Goal: Check status: Check status

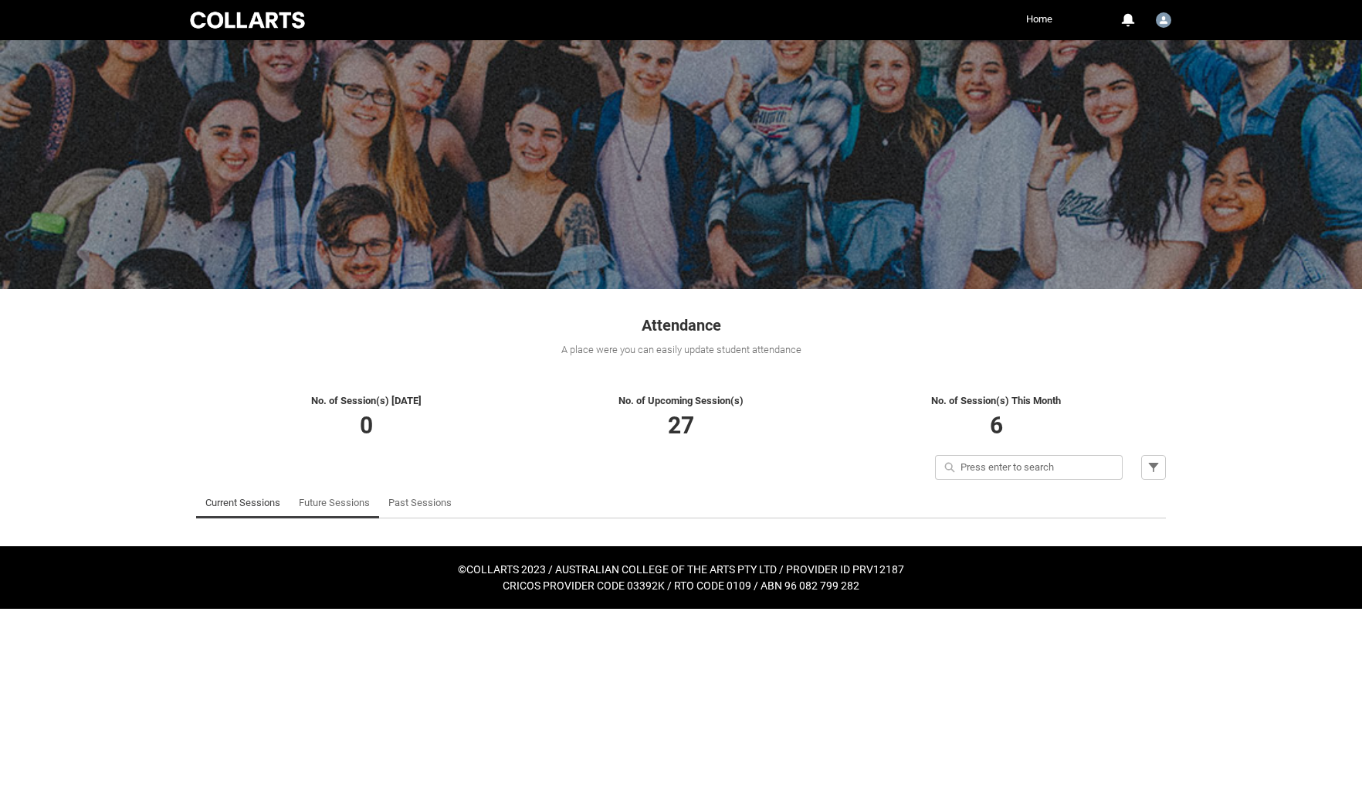
click at [324, 502] on link "Future Sessions" at bounding box center [334, 502] width 71 height 31
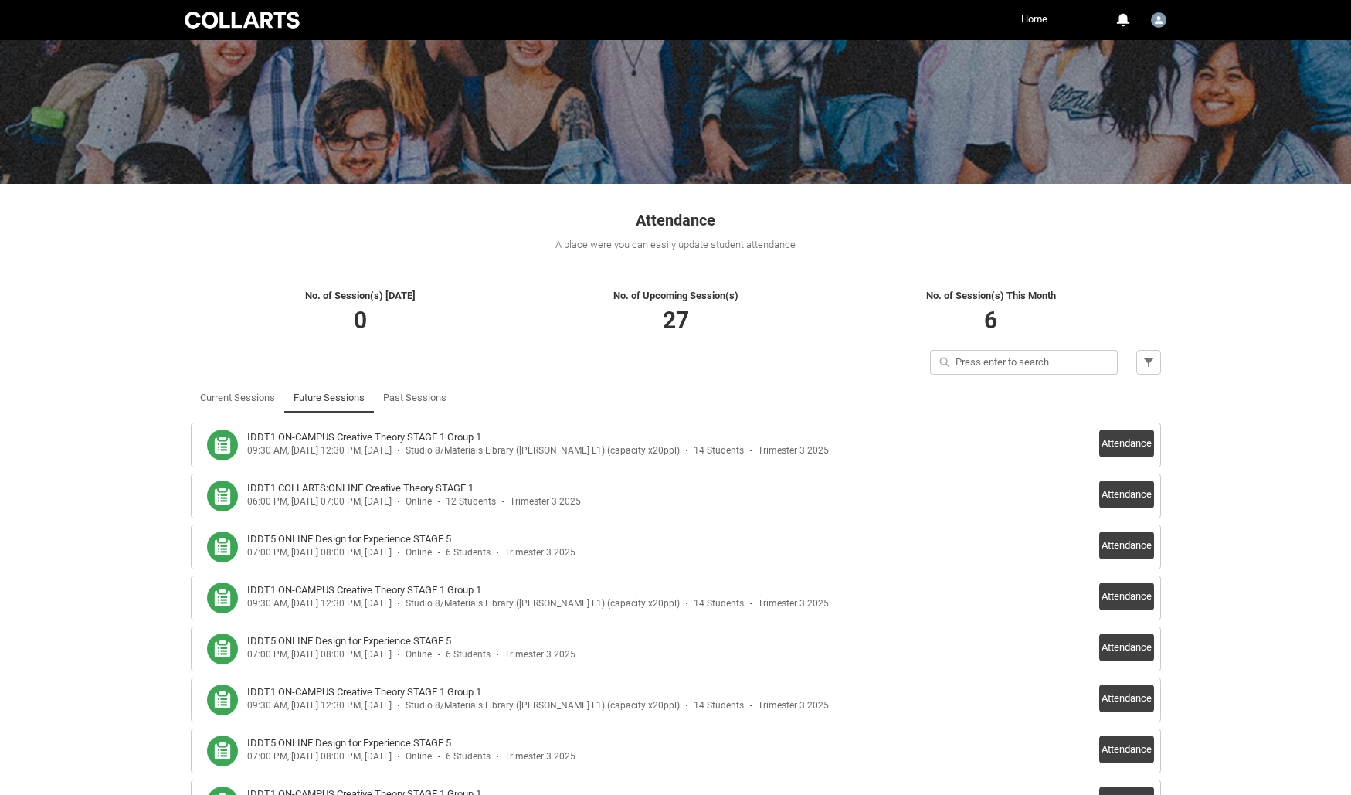
scroll to position [309, 0]
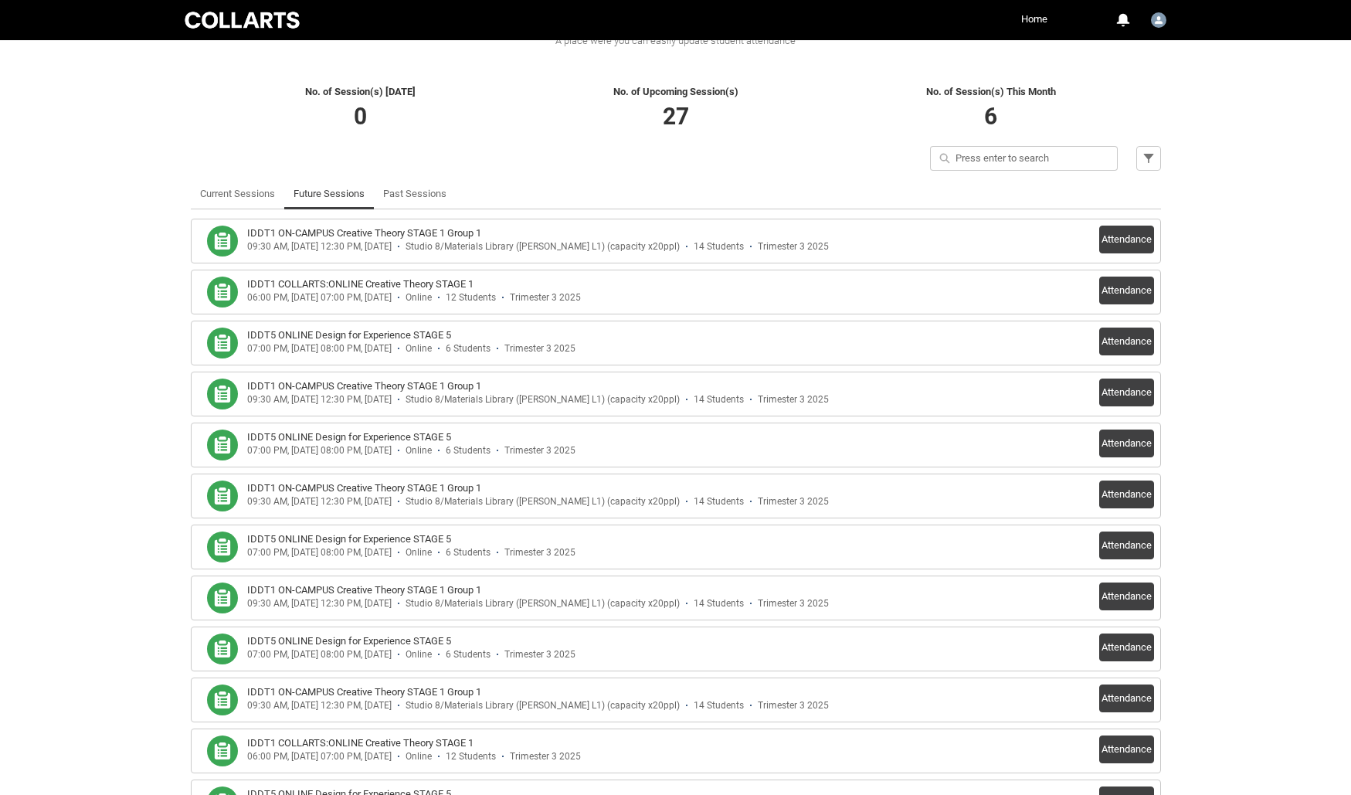
click at [496, 336] on div "IDDT5 ONLINE Design for Experience STAGE 5" at bounding box center [616, 334] width 738 height 15
click at [1139, 341] on button "Attendance" at bounding box center [1126, 341] width 55 height 28
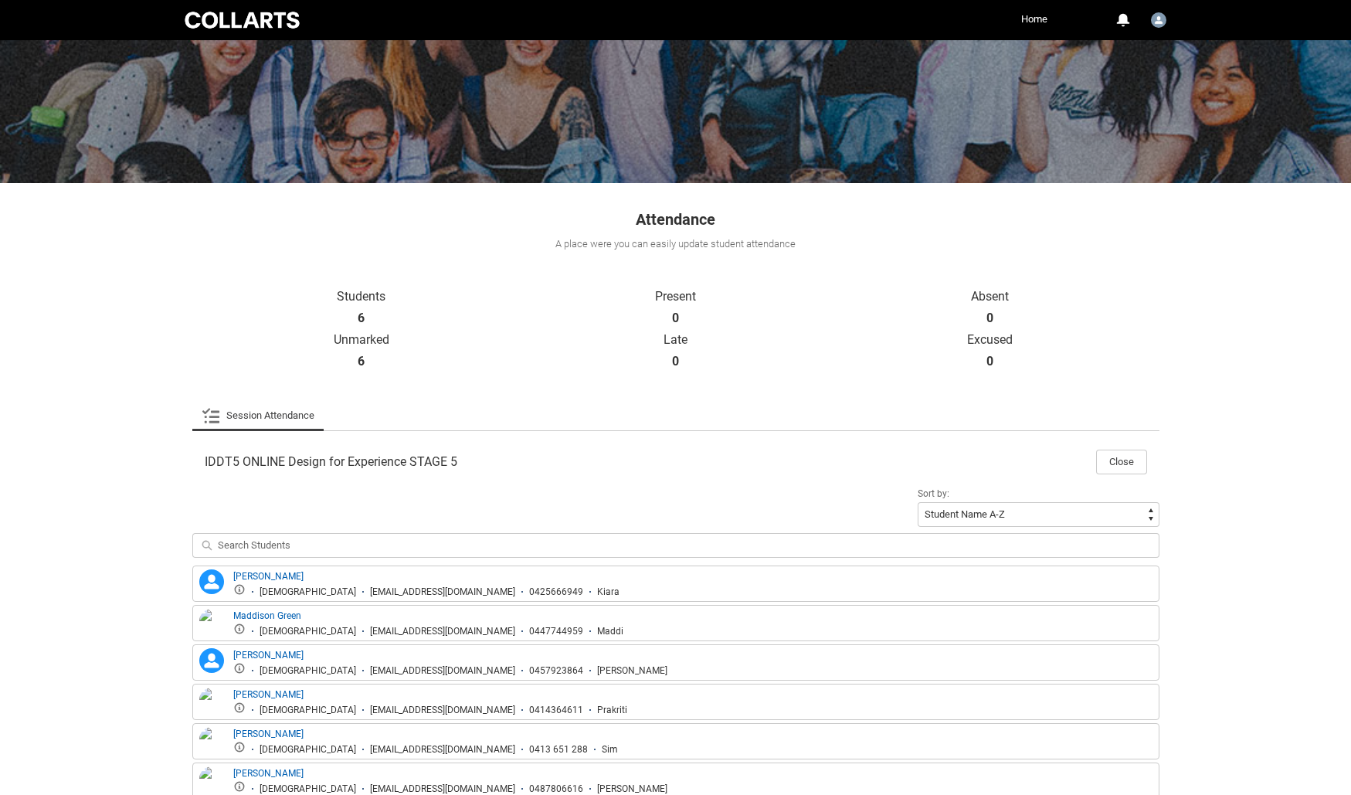
scroll to position [202, 0]
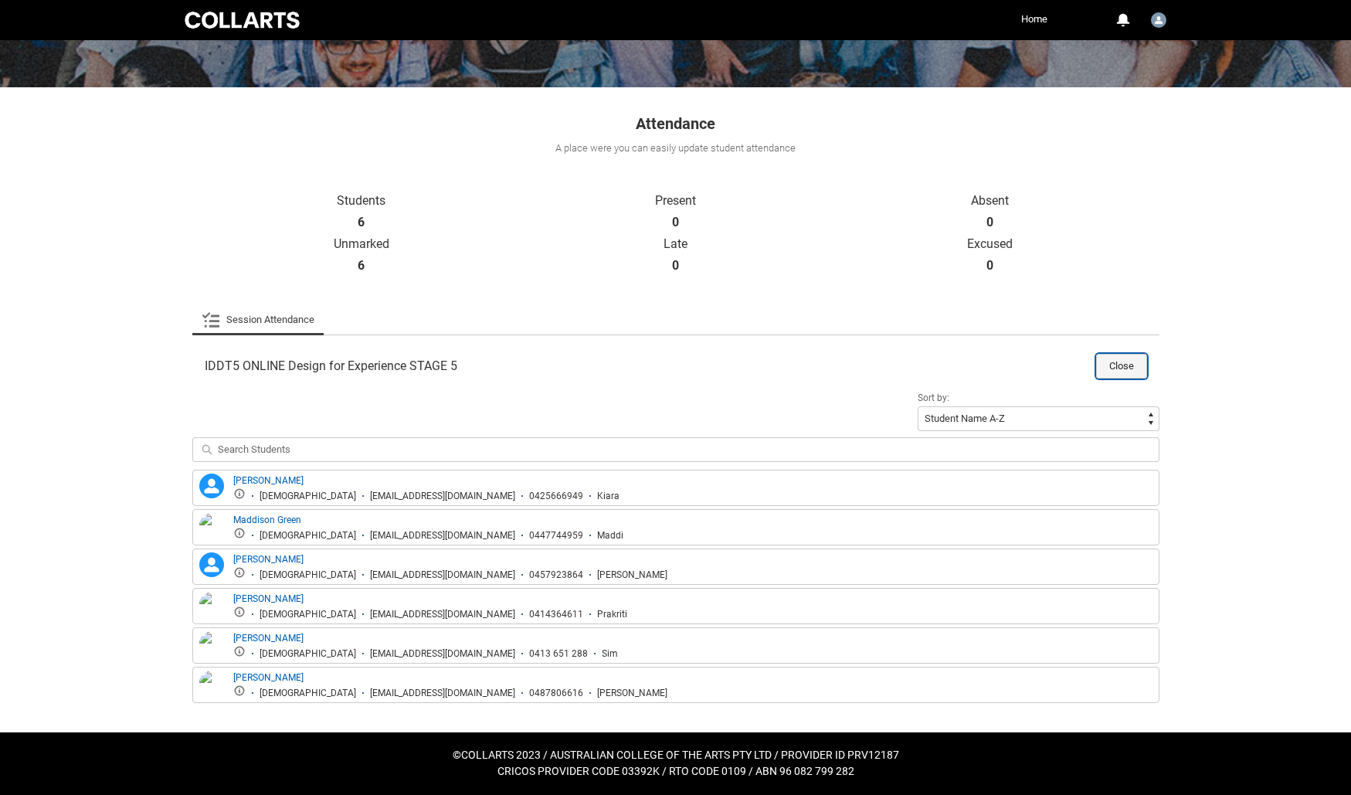
click at [1116, 367] on button "Close" at bounding box center [1121, 366] width 51 height 25
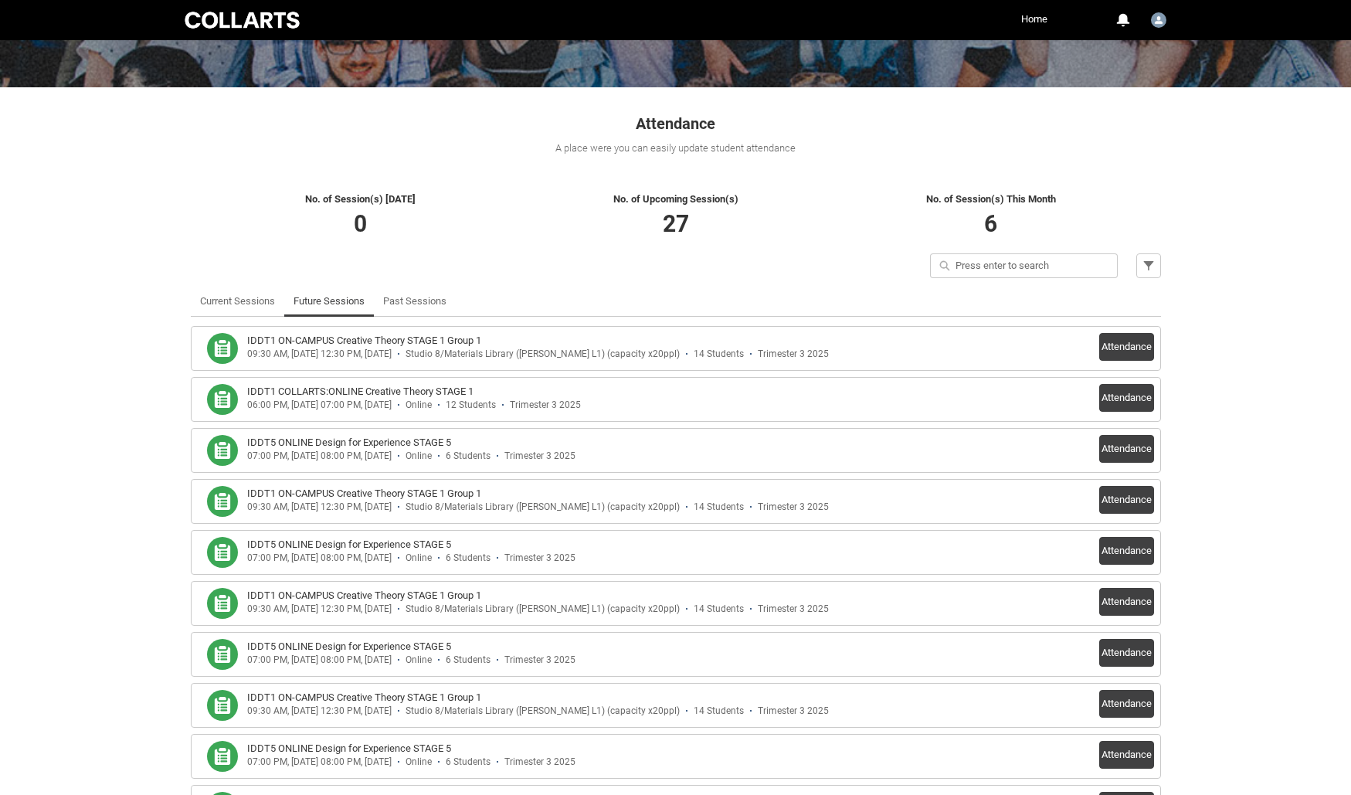
click at [438, 389] on h3 "IDDT1 COLLARTS:ONLINE Creative Theory STAGE 1" at bounding box center [360, 391] width 226 height 15
click at [1121, 341] on button "Attendance" at bounding box center [1126, 347] width 55 height 28
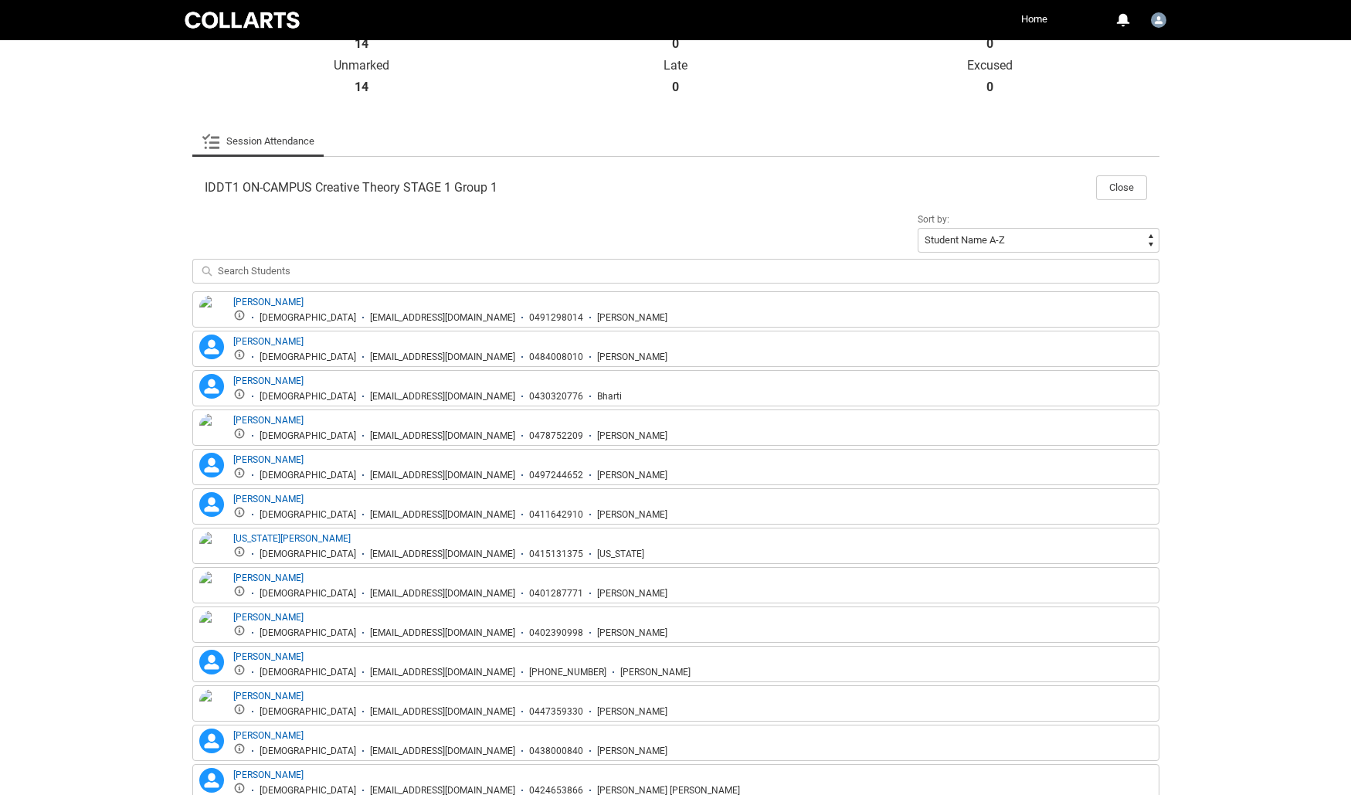
scroll to position [362, 0]
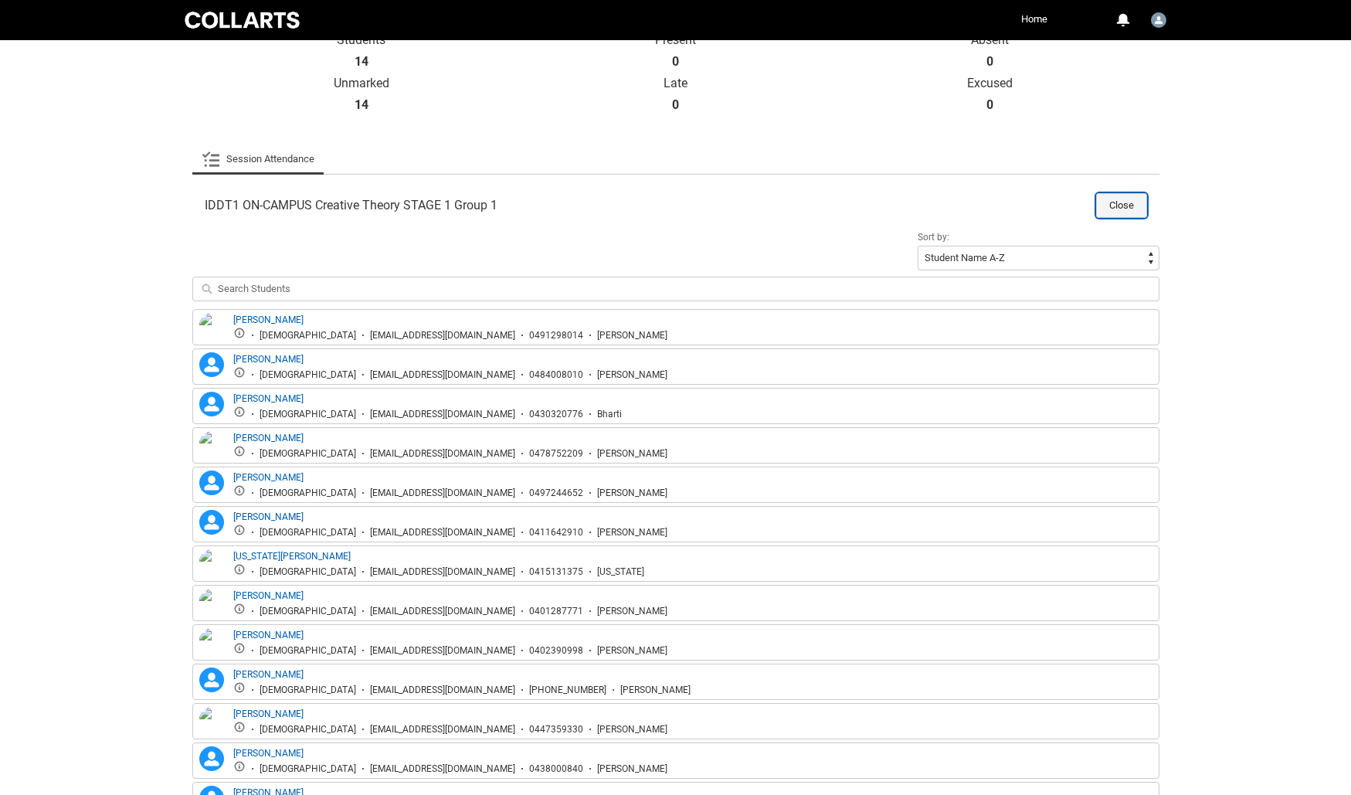
click at [1116, 200] on button "Close" at bounding box center [1121, 205] width 51 height 25
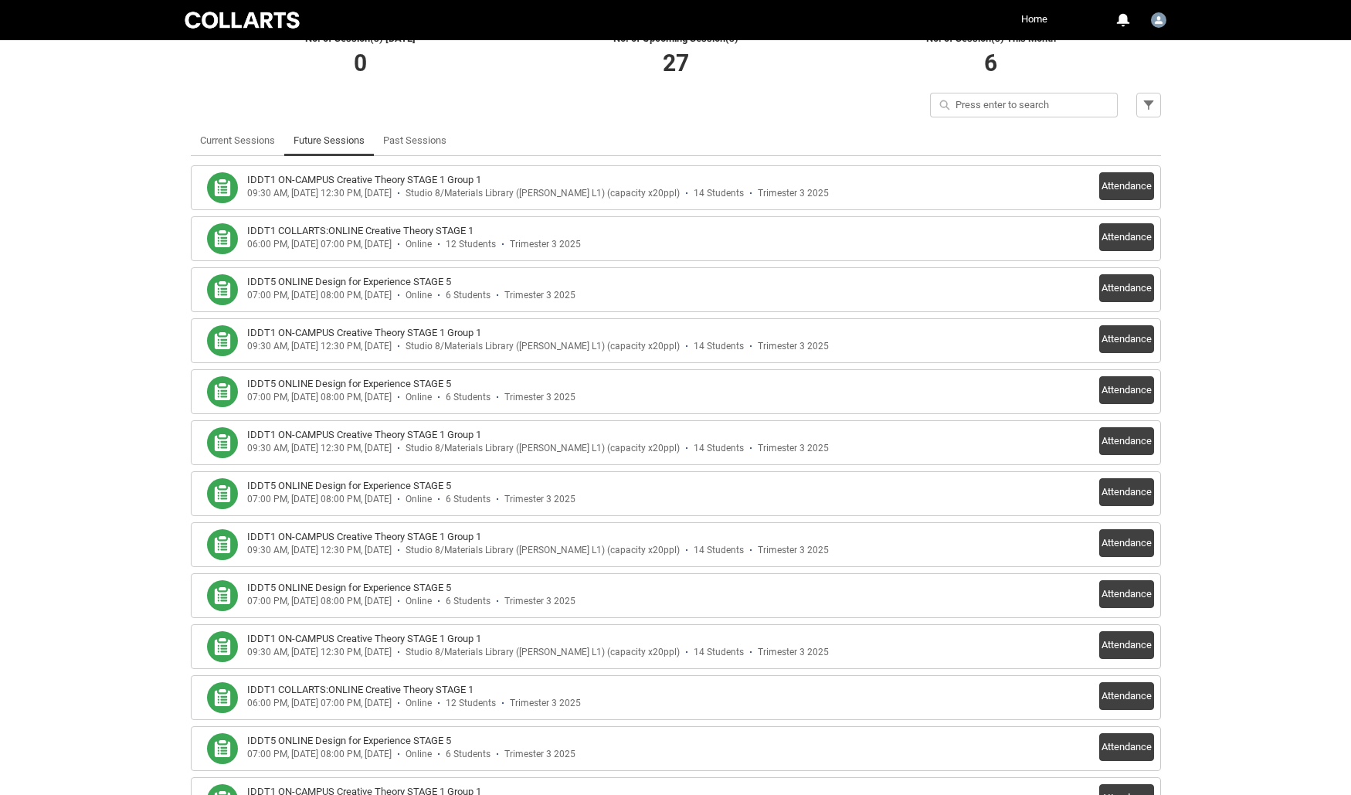
click at [432, 298] on li "Online" at bounding box center [412, 296] width 40 height 12
click at [1111, 286] on button "Attendance" at bounding box center [1126, 288] width 55 height 28
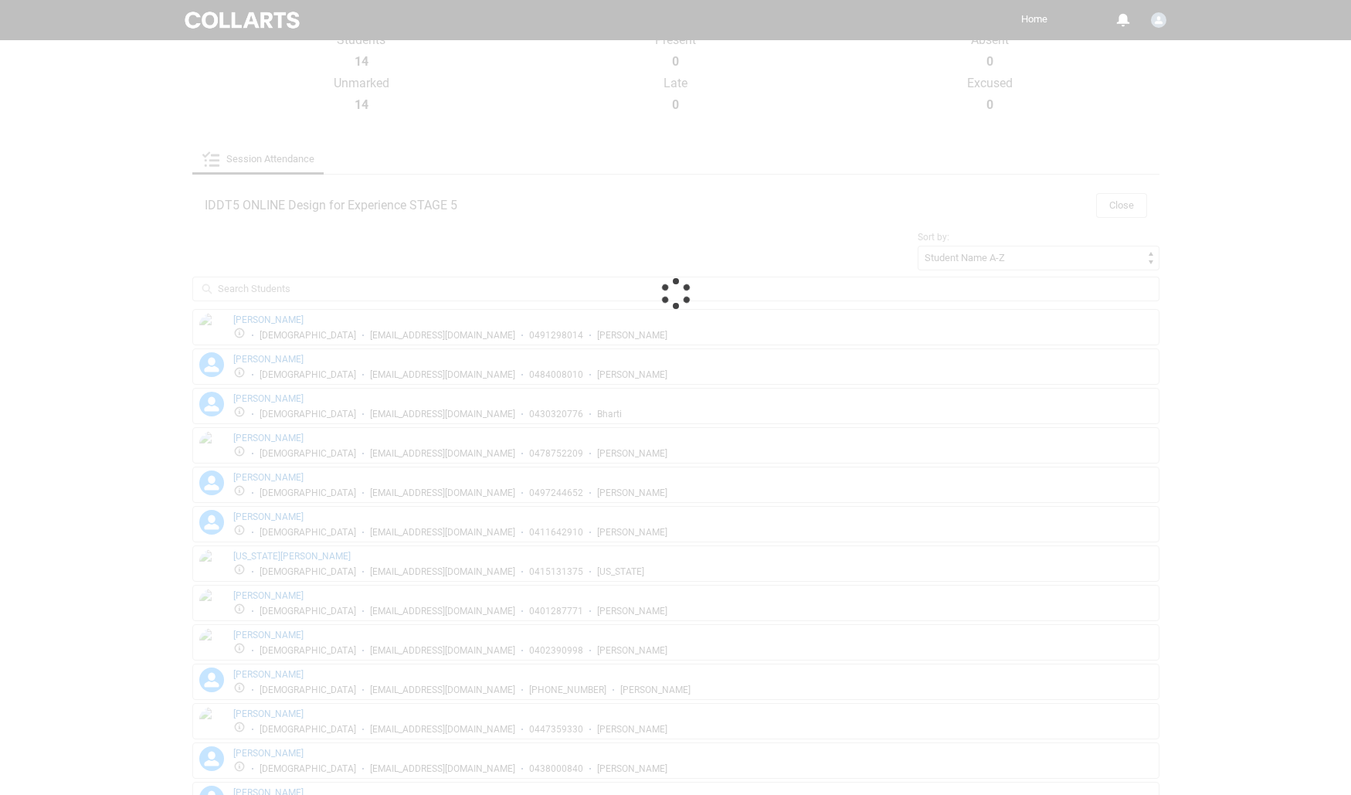
scroll to position [202, 0]
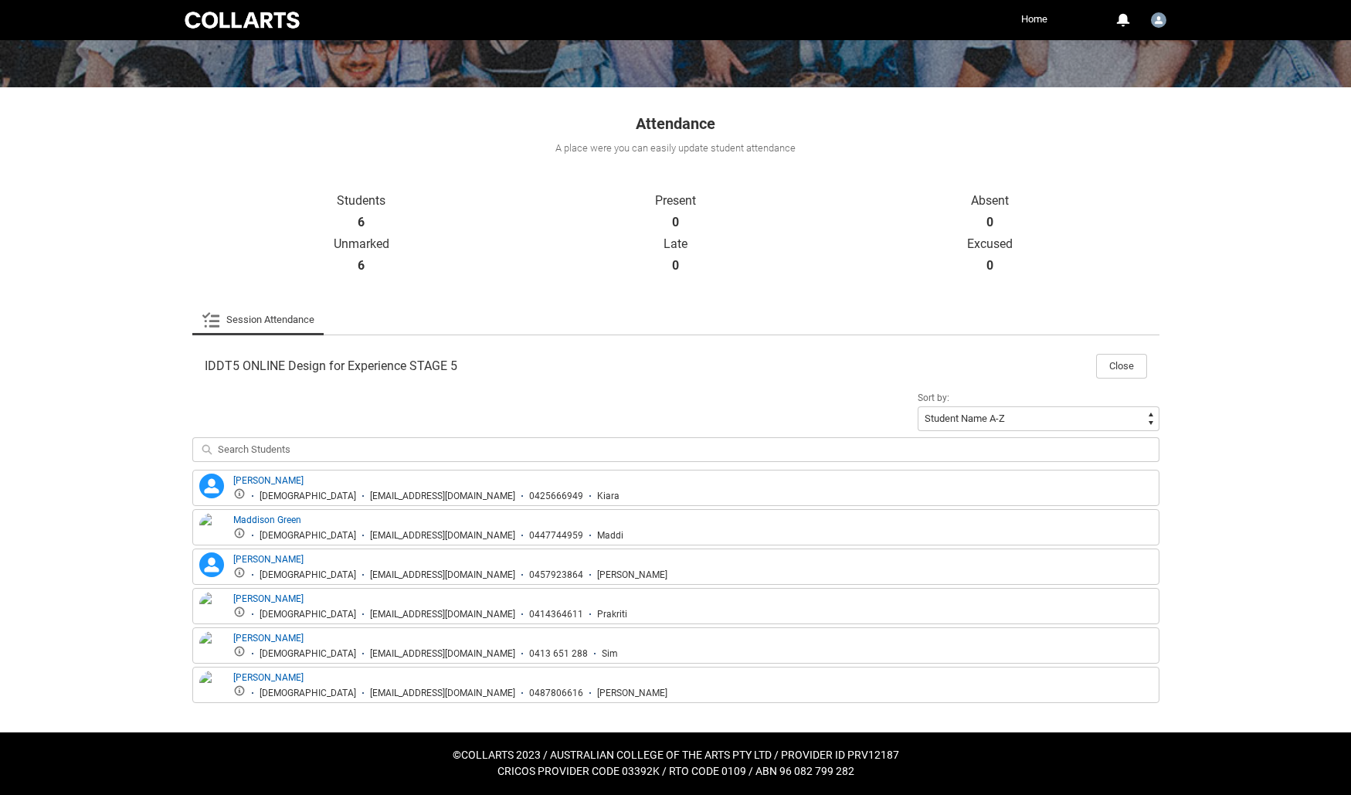
click at [1248, 501] on div "Skip to Main Content Collarts Education Community Home More 0 Notifications Pro…" at bounding box center [675, 296] width 1351 height 996
click at [1101, 366] on button "Close" at bounding box center [1121, 366] width 51 height 25
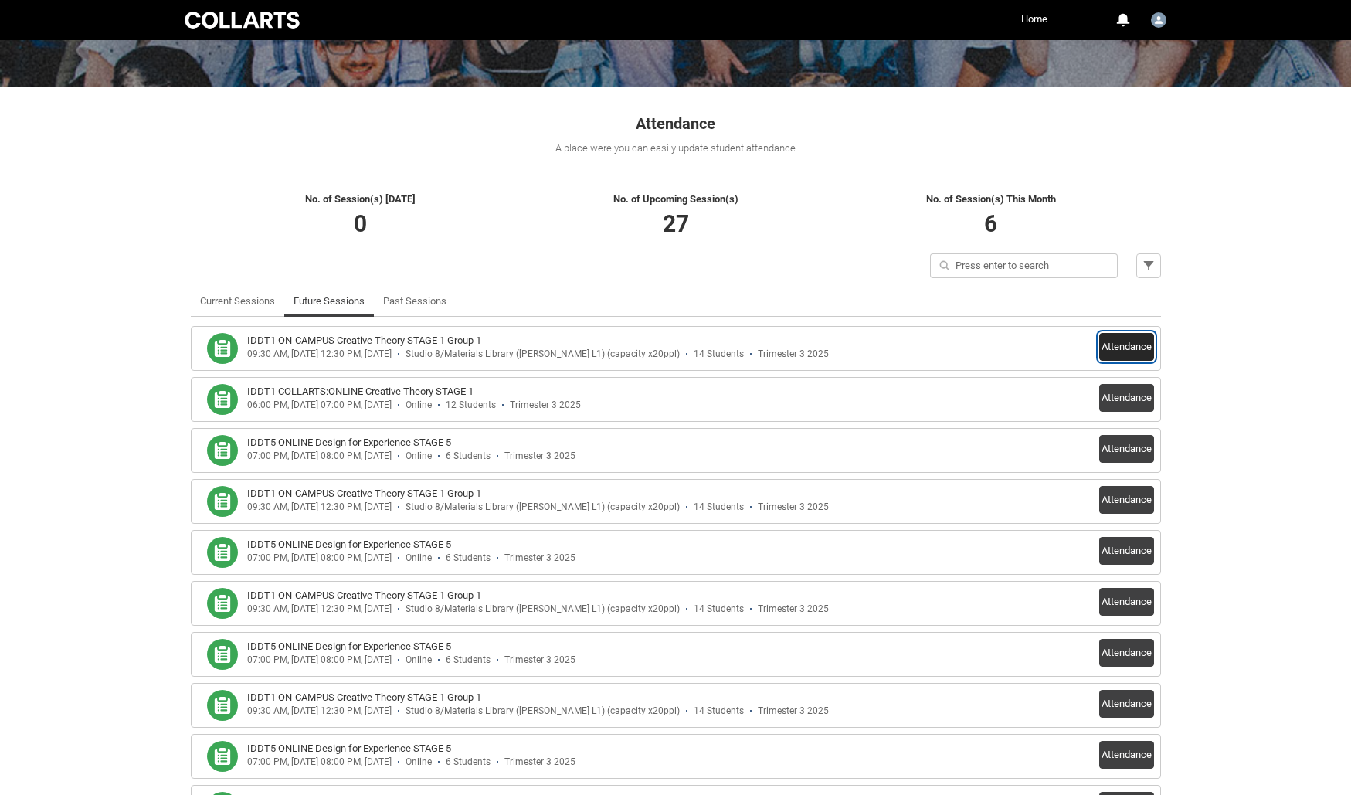
click at [1121, 349] on button "Attendance" at bounding box center [1126, 347] width 55 height 28
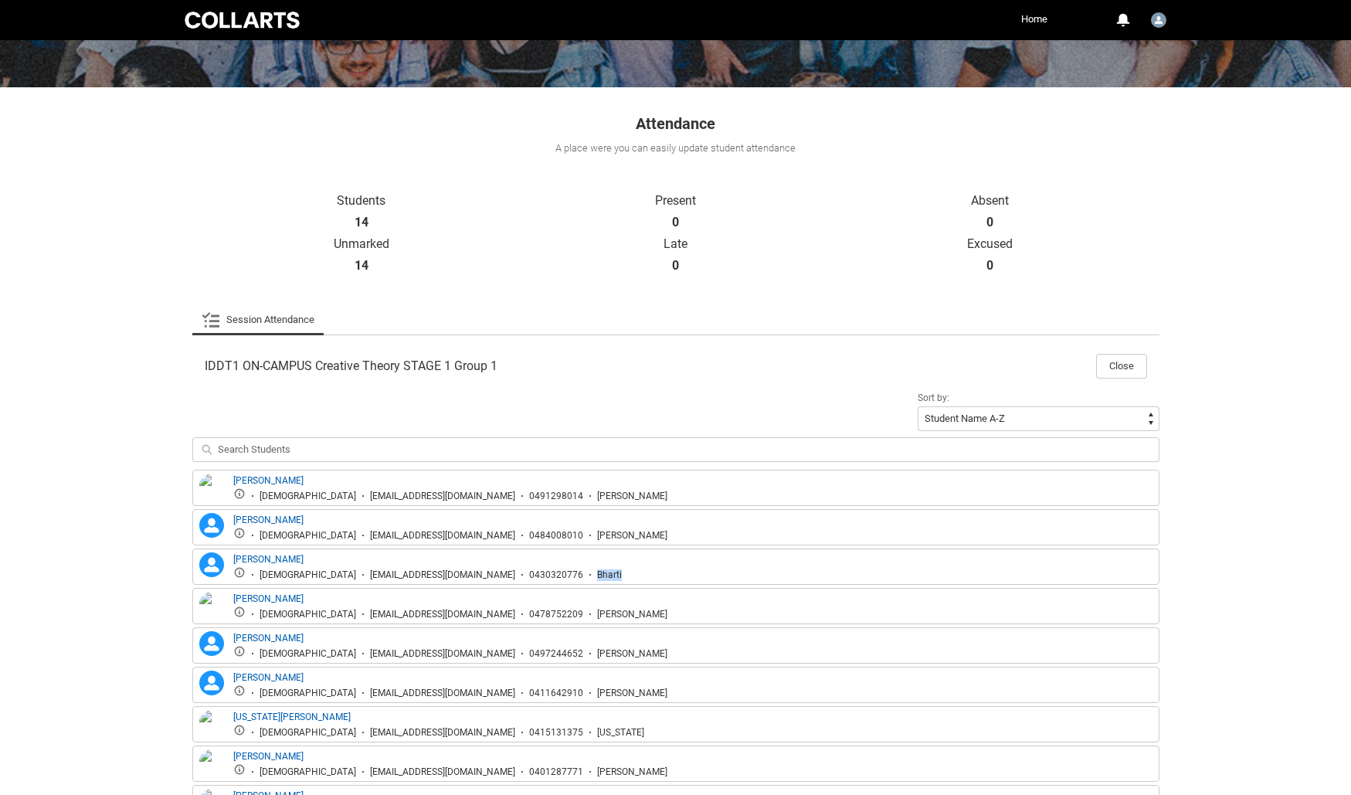
drag, startPoint x: 529, startPoint y: 575, endPoint x: 557, endPoint y: 577, distance: 27.9
click at [557, 577] on div "[PERSON_NAME] [PERSON_NAME] [DEMOGRAPHIC_DATA] [EMAIL_ADDRESS][DOMAIN_NAME] 043…" at bounding box center [675, 566] width 959 height 29
copy div "Bharti"
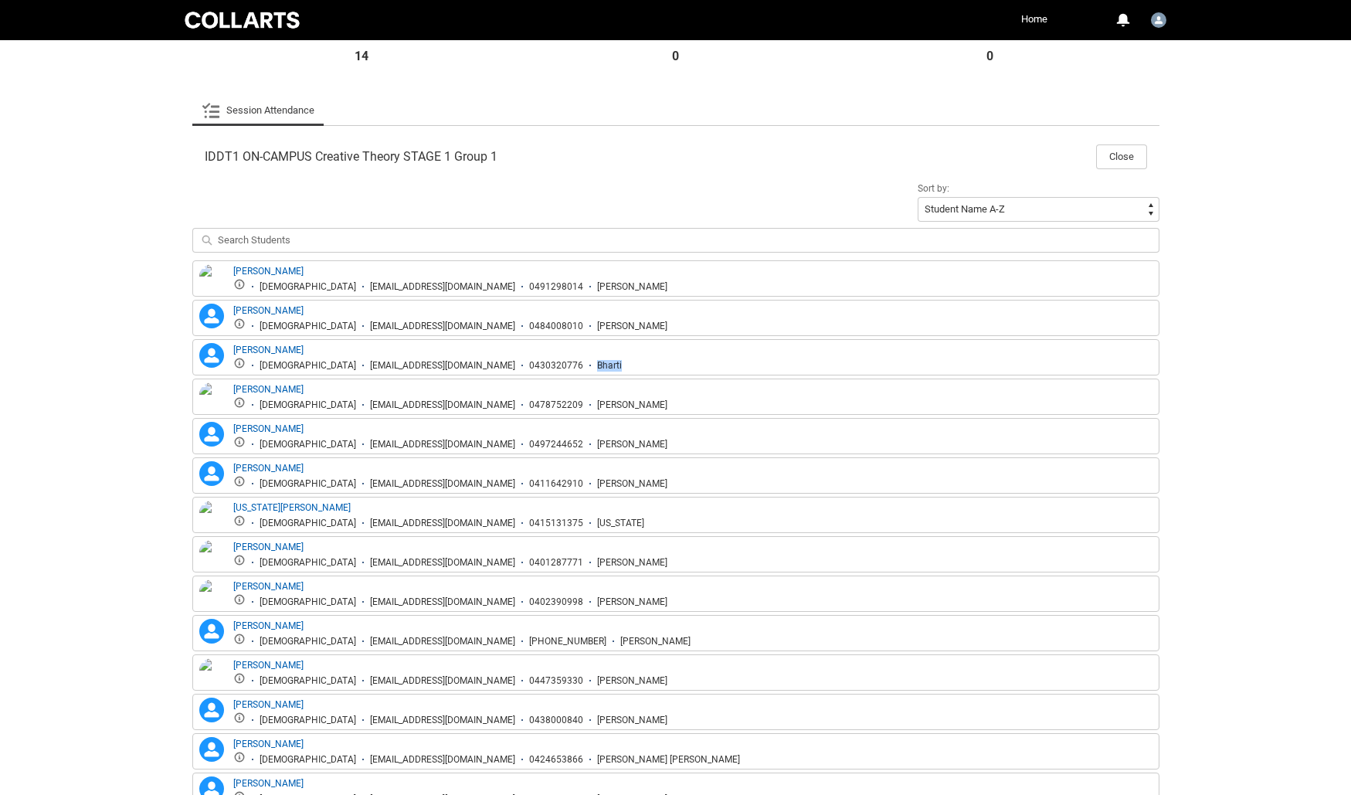
scroll to position [433, 0]
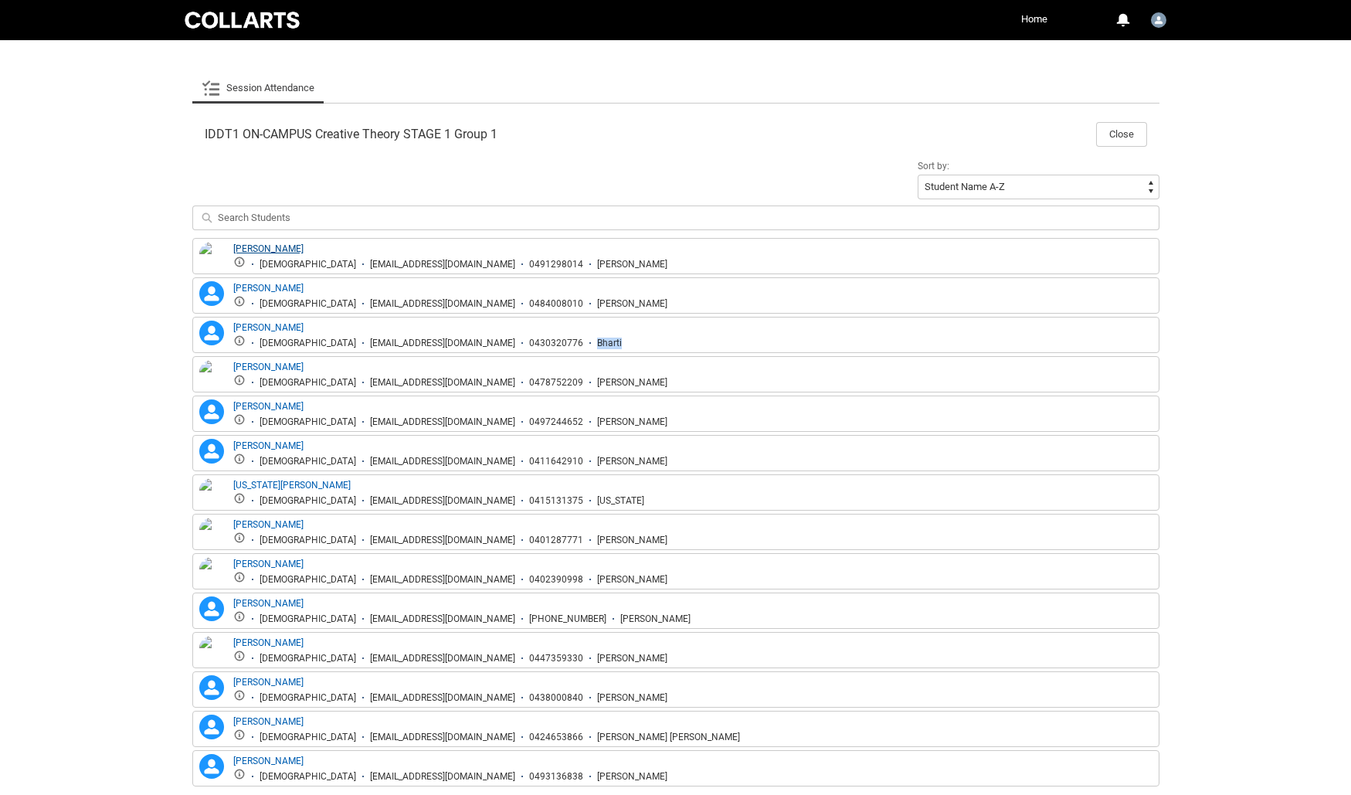
click at [261, 245] on link "[PERSON_NAME]" at bounding box center [268, 248] width 70 height 11
drag, startPoint x: 1331, startPoint y: 351, endPoint x: 1301, endPoint y: 382, distance: 43.7
click at [1331, 351] on div "Skip to Main Content Collarts Education Community Home More 0 Notifications Pro…" at bounding box center [675, 222] width 1351 height 1311
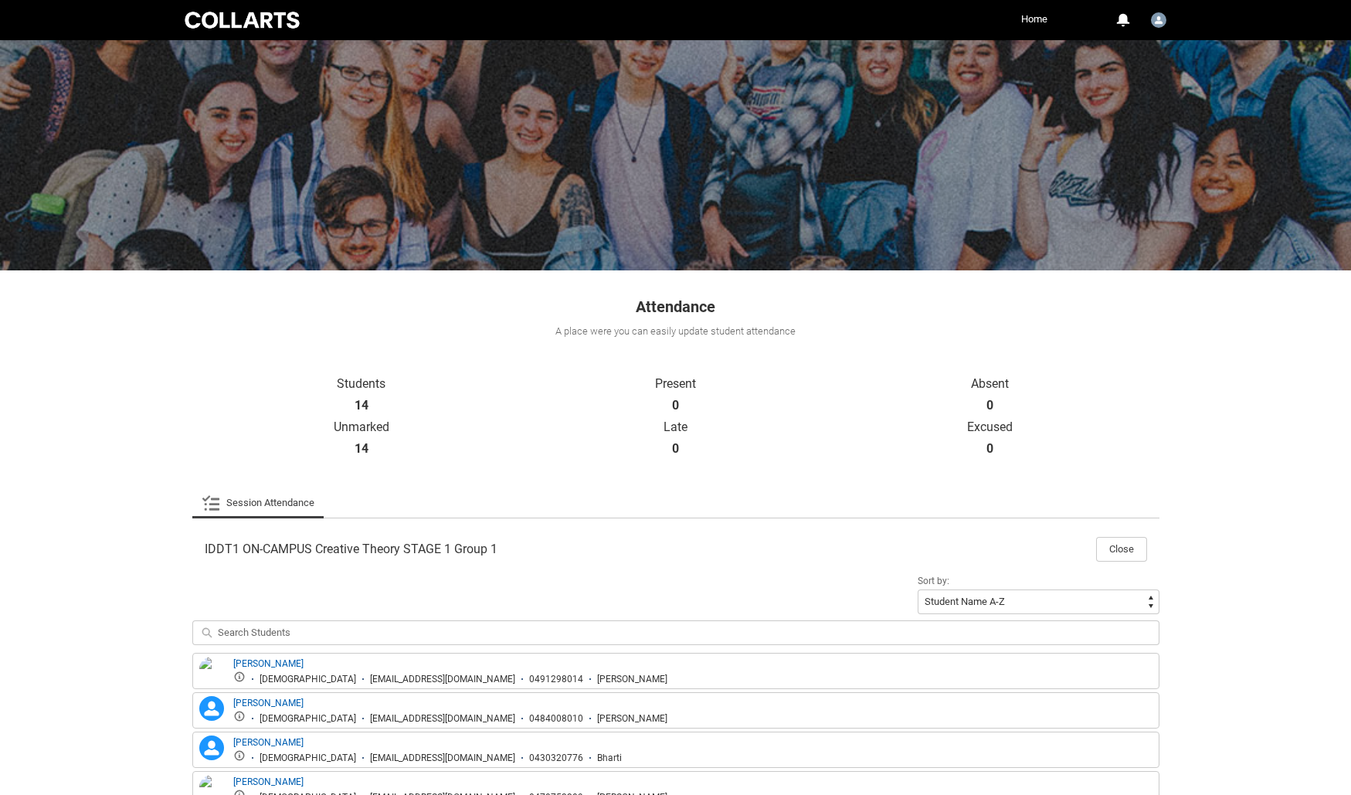
scroll to position [0, 0]
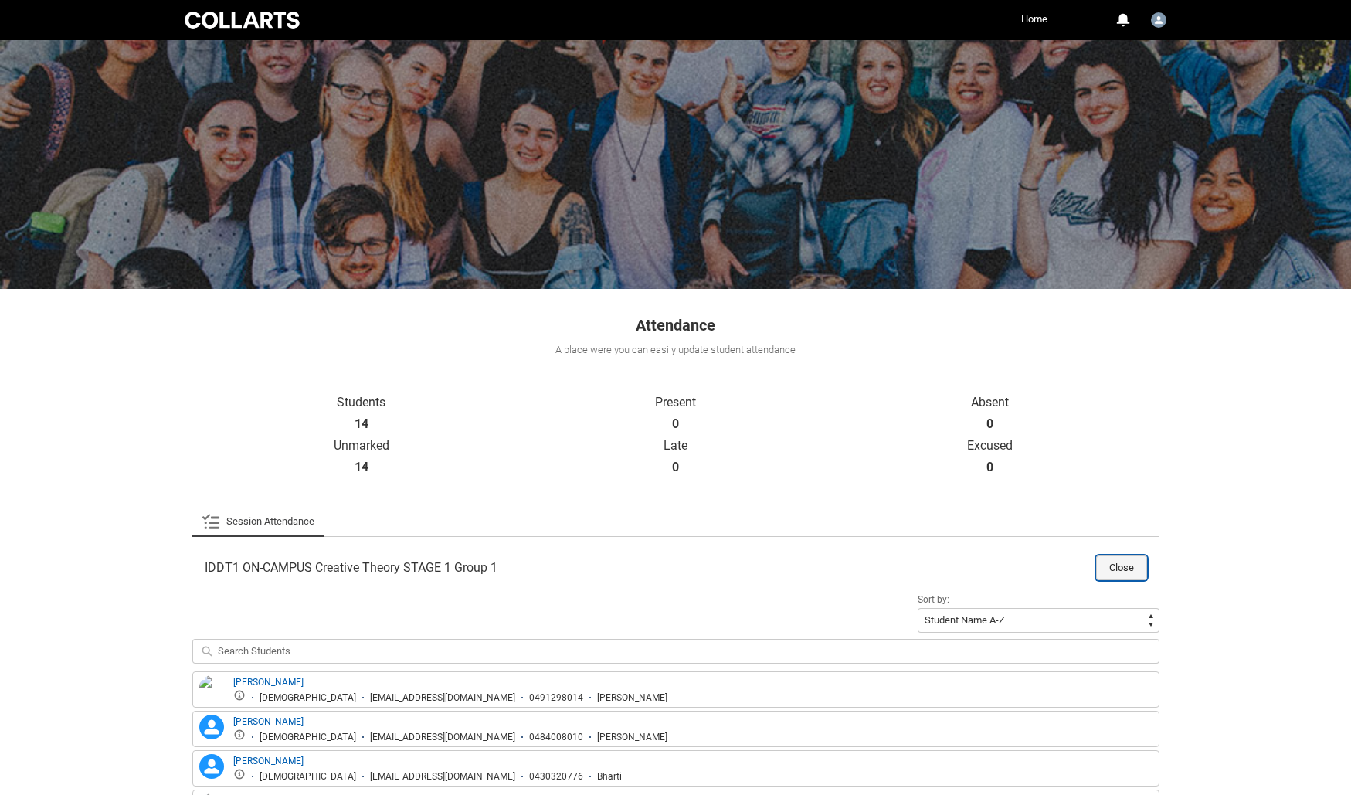
click at [1111, 565] on button "Close" at bounding box center [1121, 567] width 51 height 25
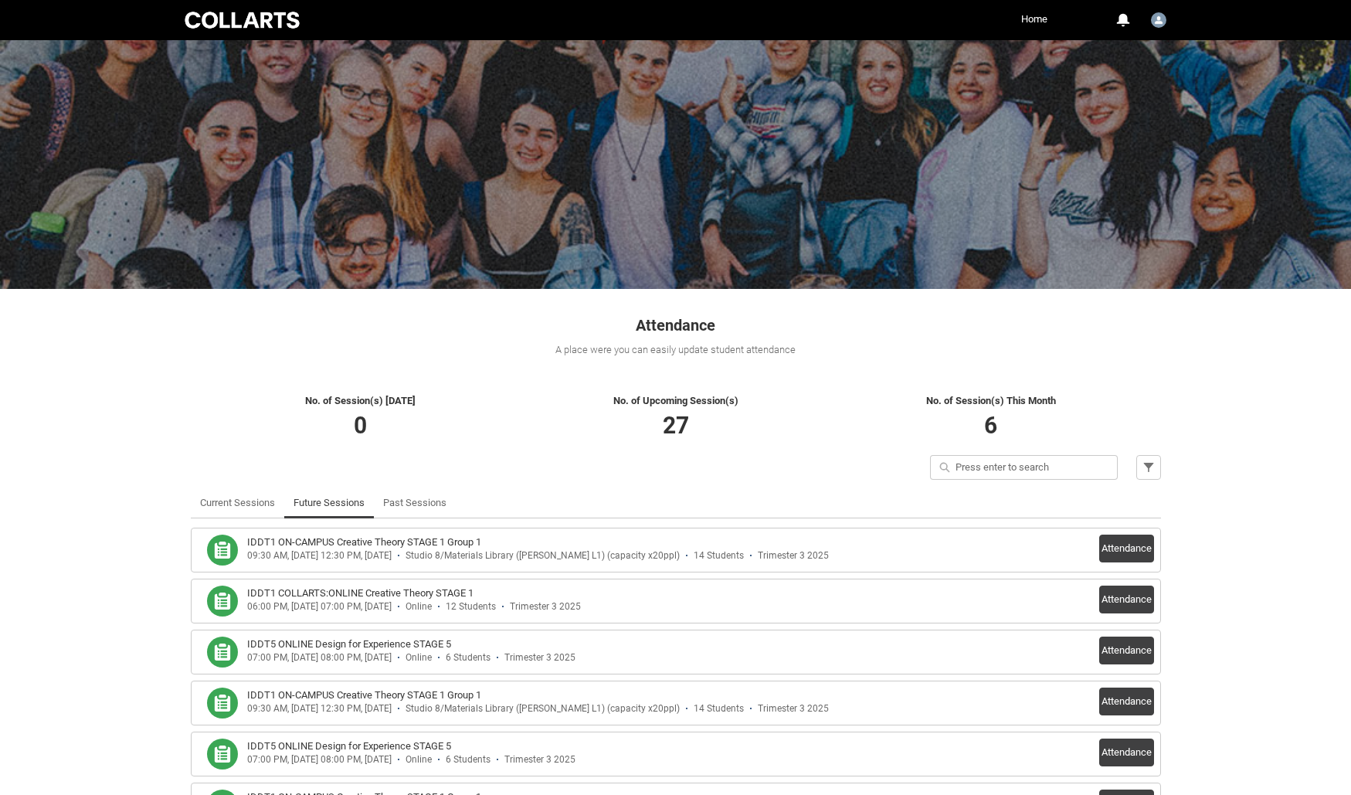
scroll to position [232, 0]
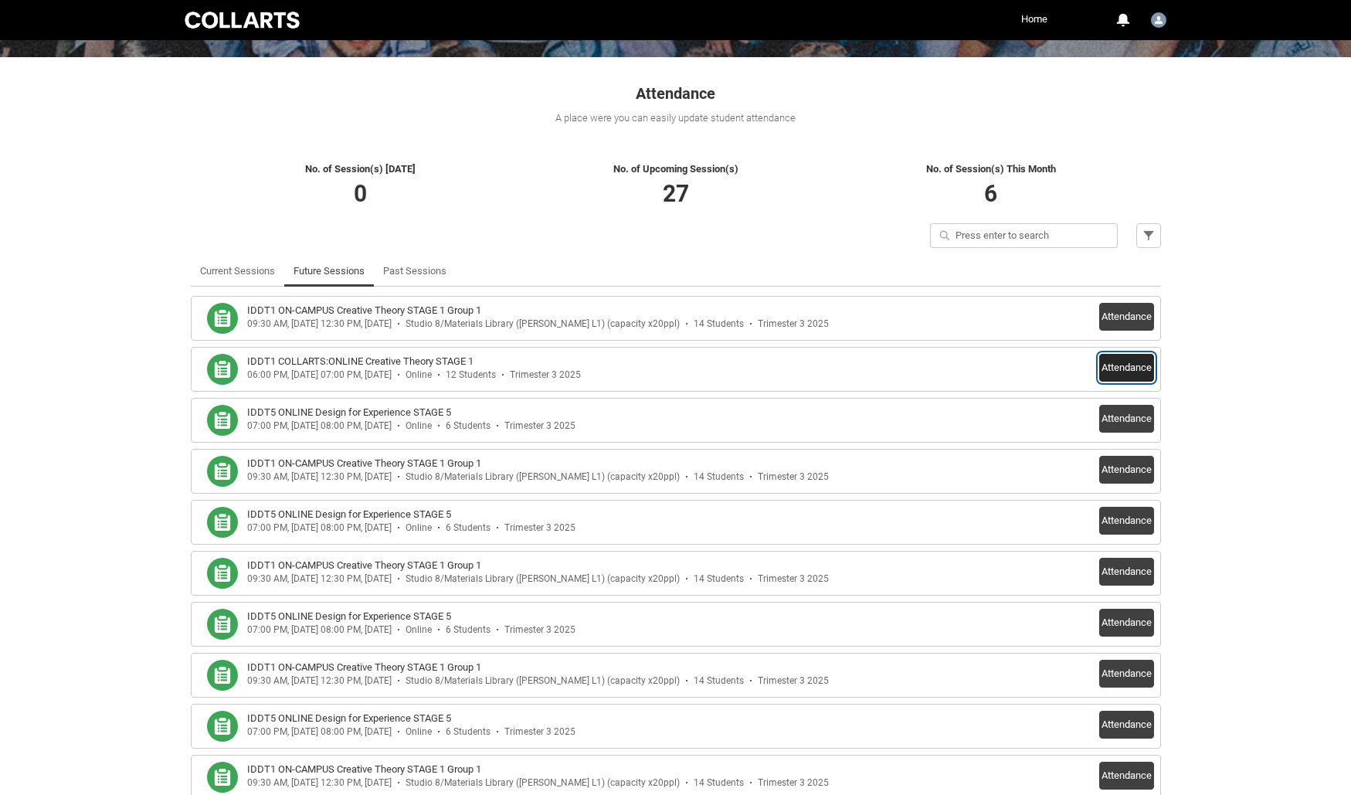
click at [1115, 374] on button "Attendance" at bounding box center [1126, 368] width 55 height 28
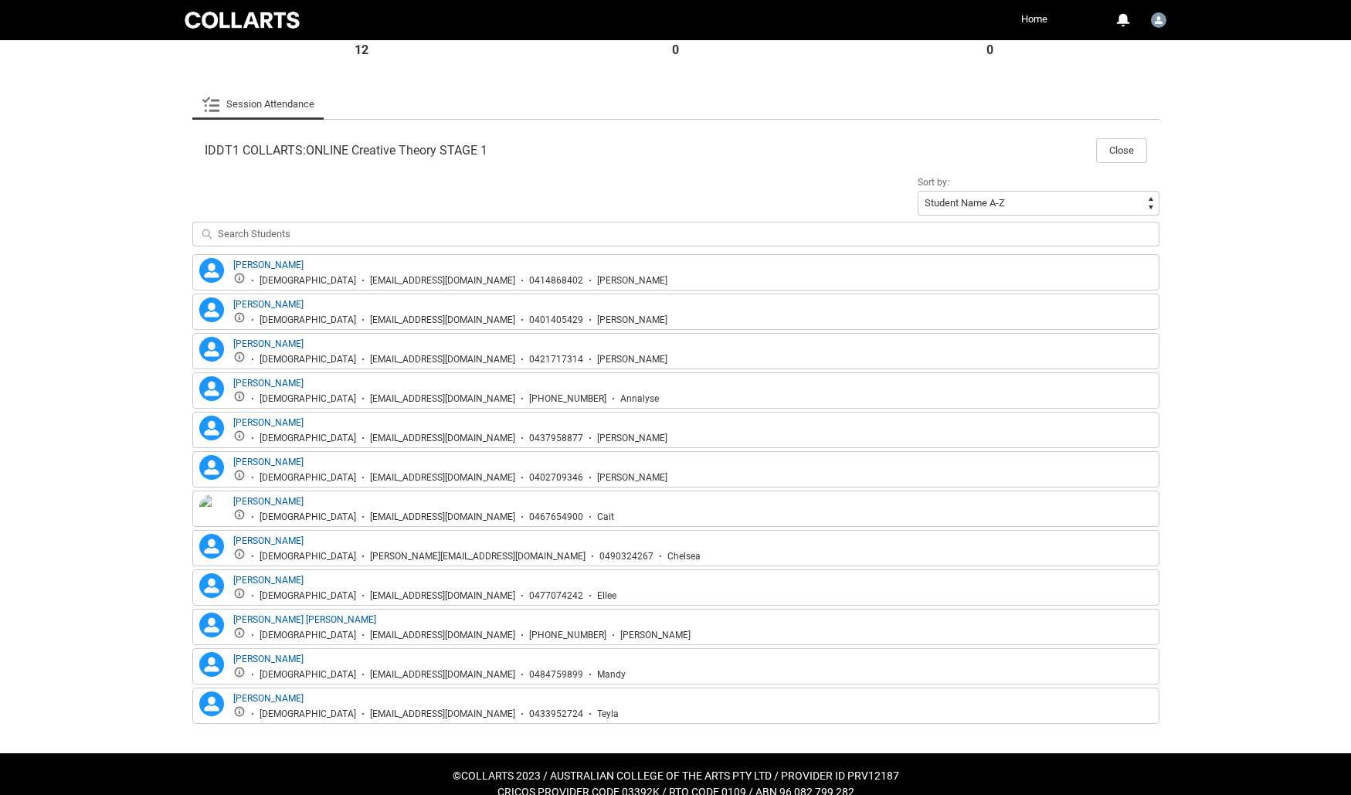
scroll to position [438, 0]
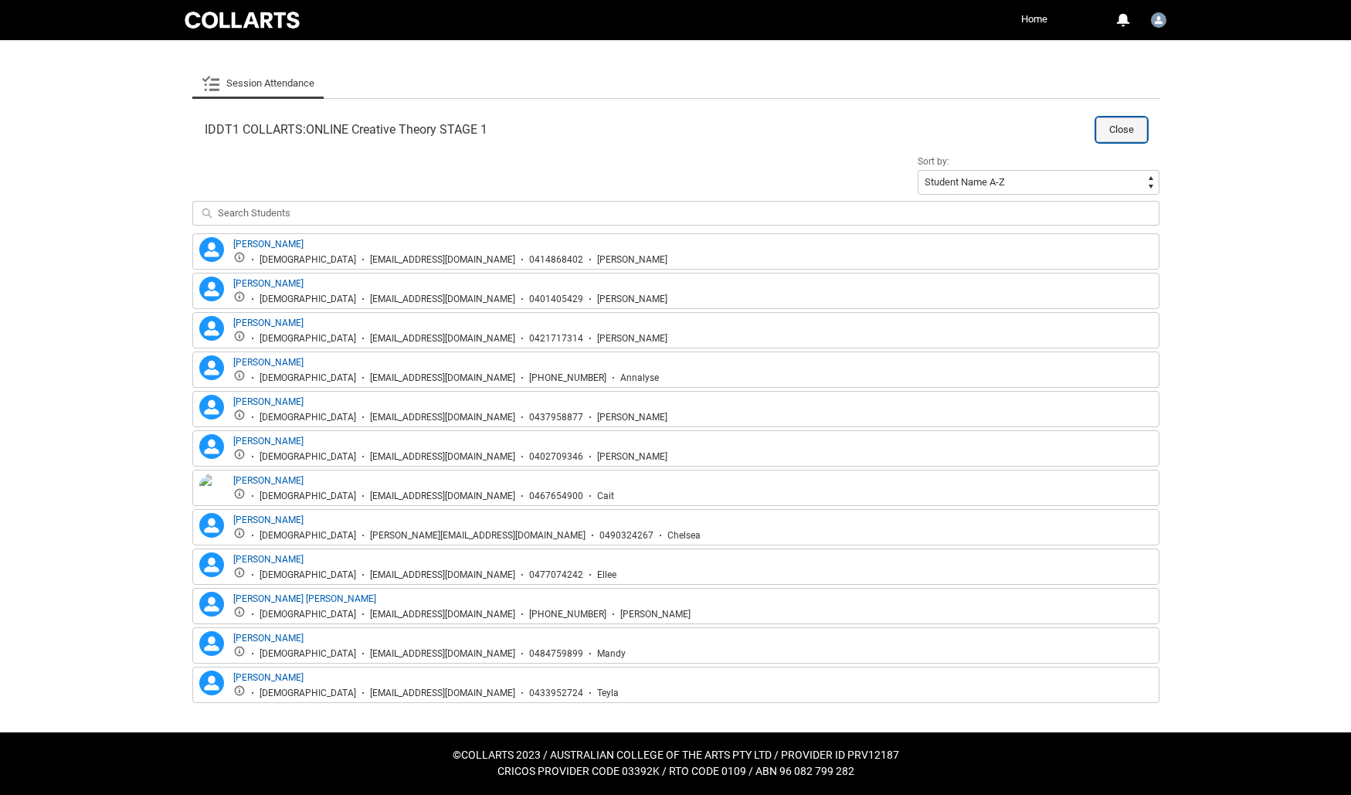
click at [1100, 131] on button "Close" at bounding box center [1121, 129] width 51 height 25
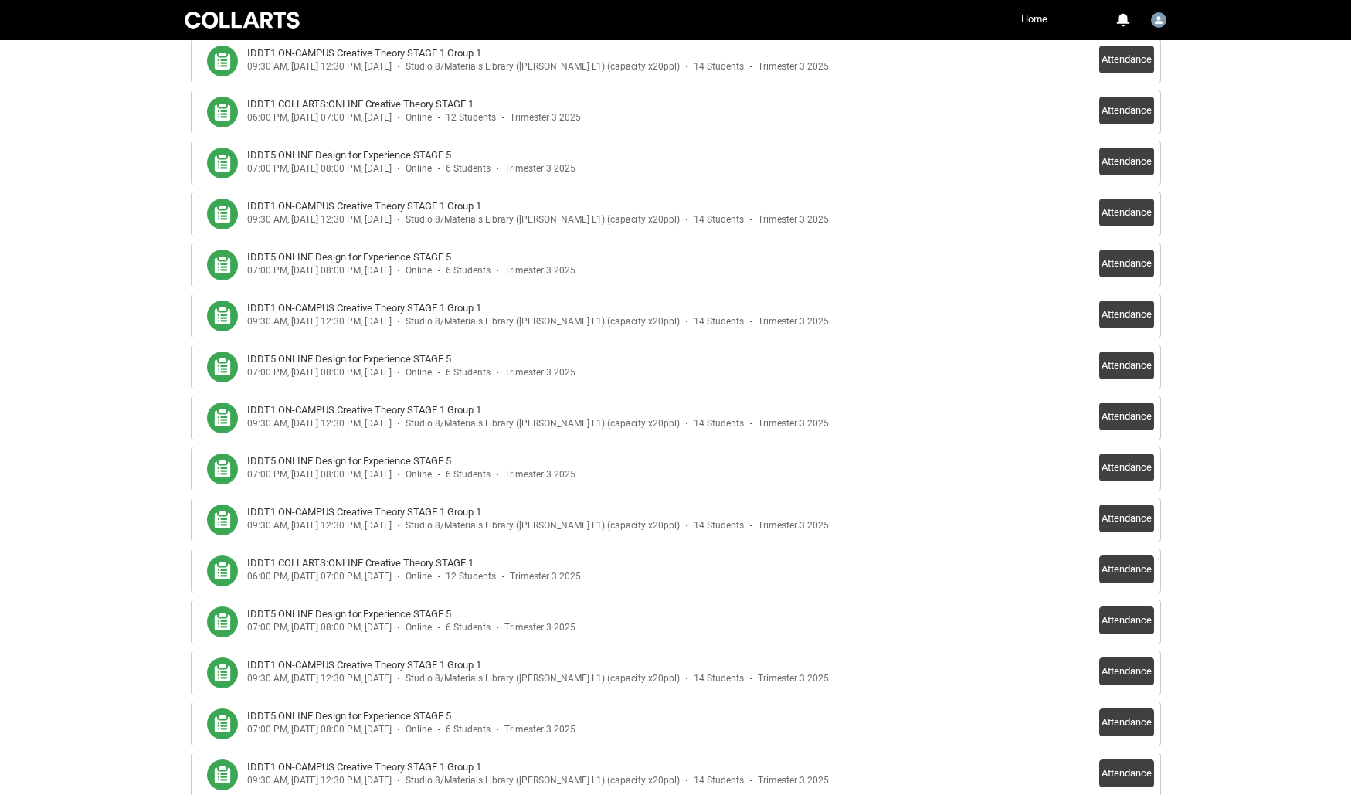
scroll to position [0, 0]
